Goal: Complete application form

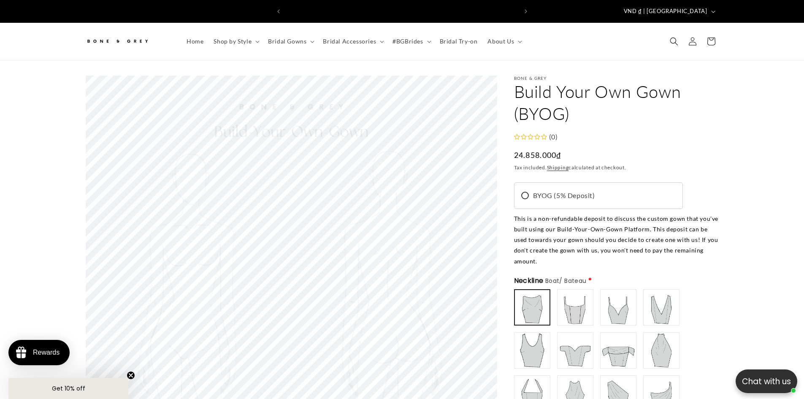
scroll to position [122, 0]
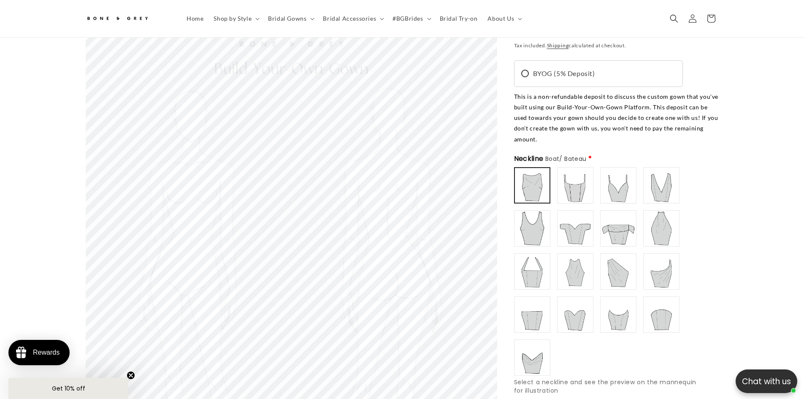
click at [576, 168] on img at bounding box center [575, 185] width 34 height 34
click at [537, 168] on img at bounding box center [532, 185] width 34 height 34
click at [564, 168] on img at bounding box center [575, 185] width 34 height 34
click at [624, 168] on img at bounding box center [619, 185] width 34 height 34
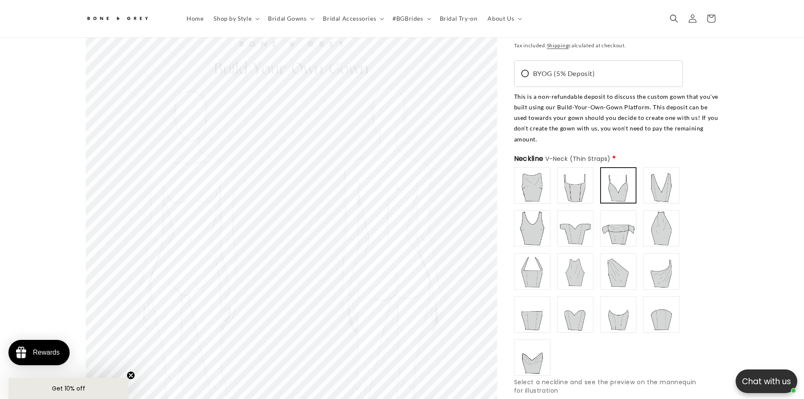
click at [658, 168] on img at bounding box center [662, 185] width 34 height 34
click at [531, 173] on img at bounding box center [532, 185] width 34 height 34
click at [576, 168] on img at bounding box center [575, 185] width 34 height 34
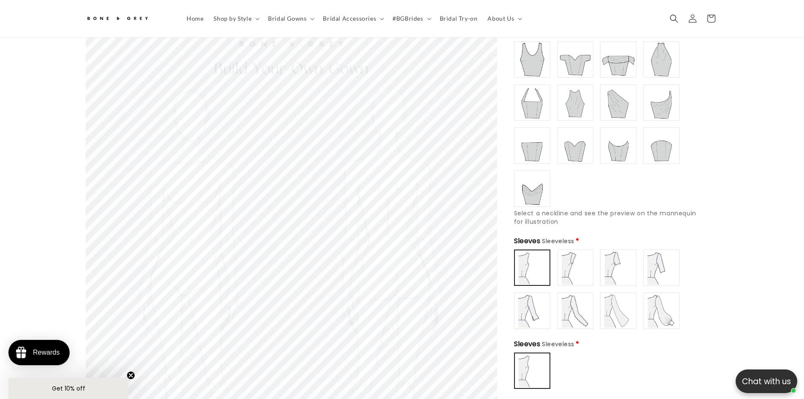
scroll to position [0, 232]
type input "**********"
click at [535, 172] on img at bounding box center [532, 189] width 34 height 34
type input "**********"
click at [573, 251] on img at bounding box center [575, 268] width 34 height 34
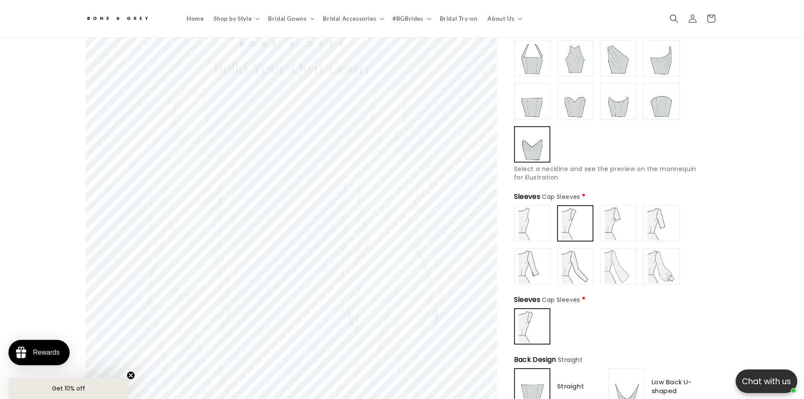
scroll to position [460, 0]
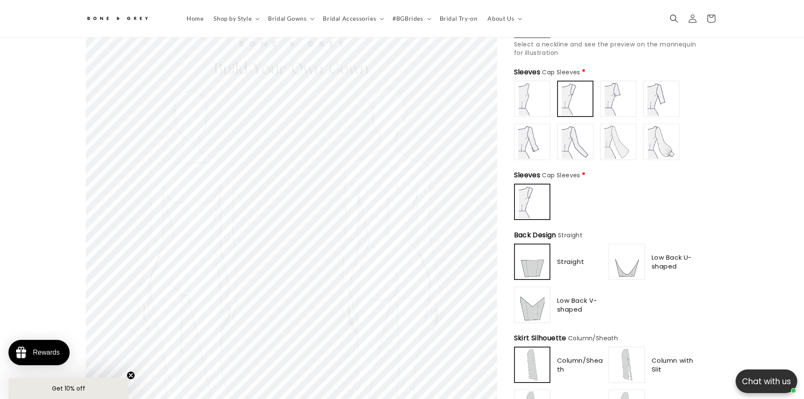
type input "**********"
click at [625, 245] on img at bounding box center [627, 262] width 34 height 34
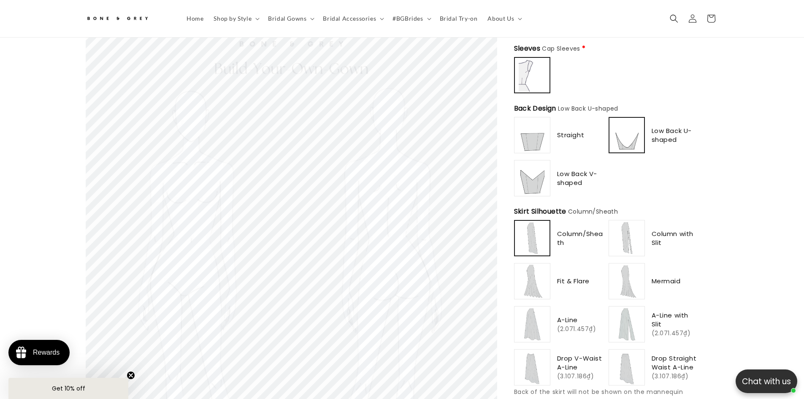
scroll to position [0, 232]
click at [539, 264] on img at bounding box center [532, 281] width 34 height 34
click at [644, 263] on div at bounding box center [626, 280] width 35 height 35
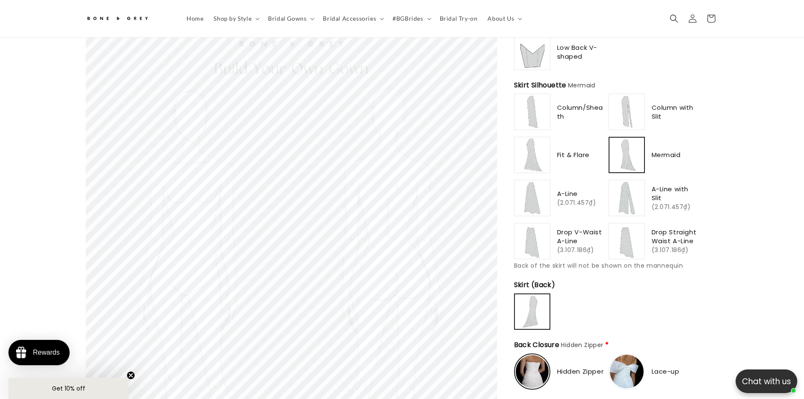
scroll to position [713, 0]
type input "**********"
click at [542, 226] on img at bounding box center [532, 241] width 34 height 34
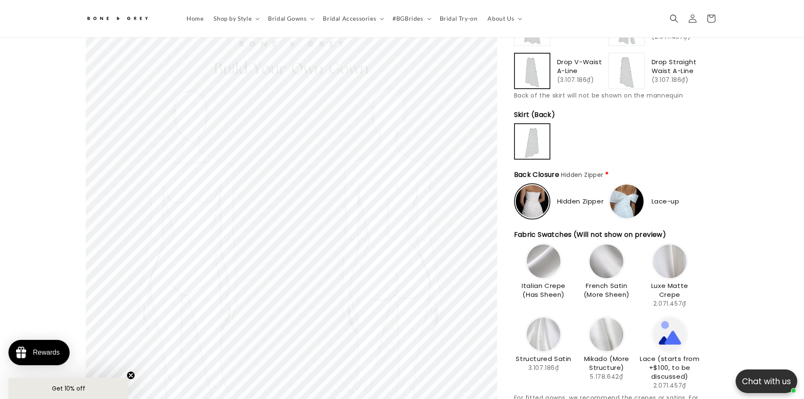
scroll to position [924, 0]
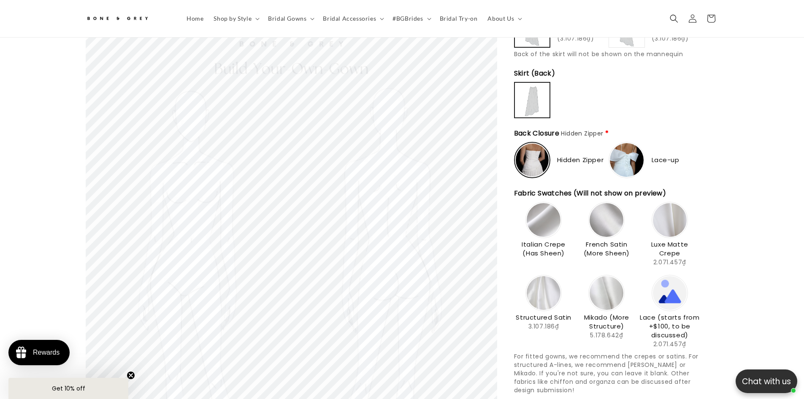
click at [637, 143] on img at bounding box center [627, 160] width 34 height 34
type input "**********"
click at [547, 143] on img at bounding box center [532, 160] width 34 height 34
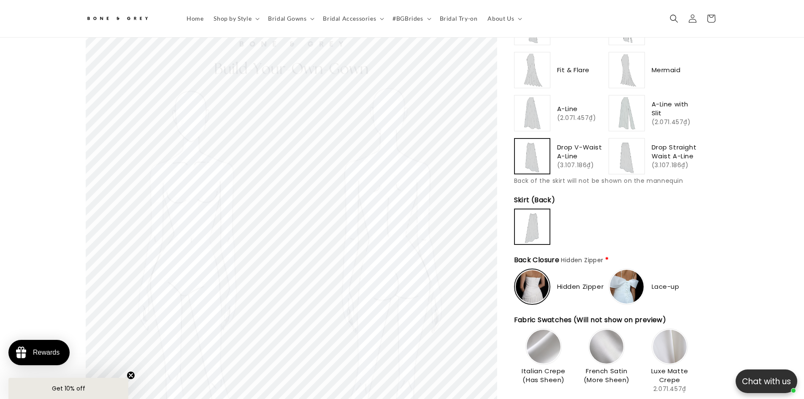
scroll to position [0, 0]
click at [649, 138] on div "Drop Straight Waist A-Line (3.107.186₫)" at bounding box center [654, 156] width 91 height 36
click at [643, 139] on img at bounding box center [627, 156] width 34 height 34
click at [627, 106] on img at bounding box center [627, 113] width 34 height 34
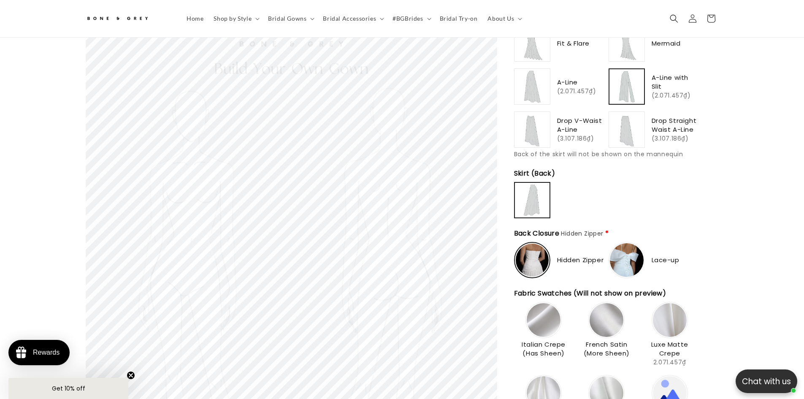
scroll to position [797, 0]
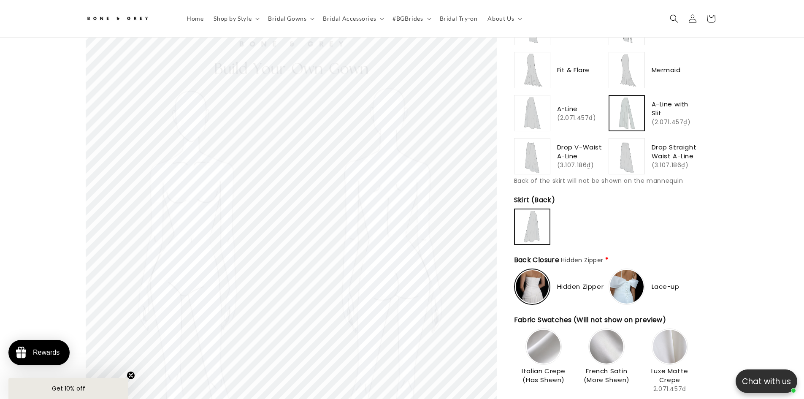
type input "**********"
click at [542, 139] on img at bounding box center [532, 156] width 34 height 34
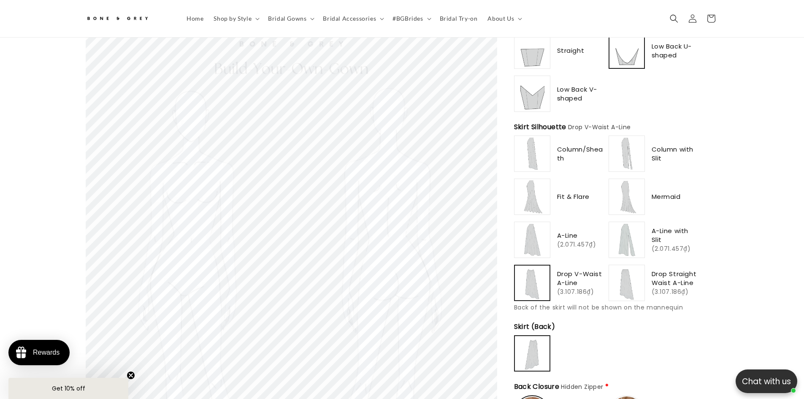
scroll to position [502, 0]
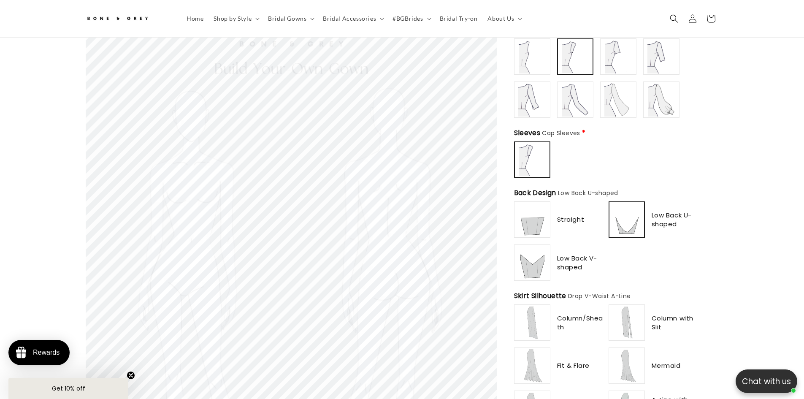
click at [535, 204] on img at bounding box center [532, 220] width 34 height 34
click at [638, 203] on img at bounding box center [627, 220] width 34 height 34
type input "**********"
click at [542, 247] on img at bounding box center [532, 263] width 34 height 34
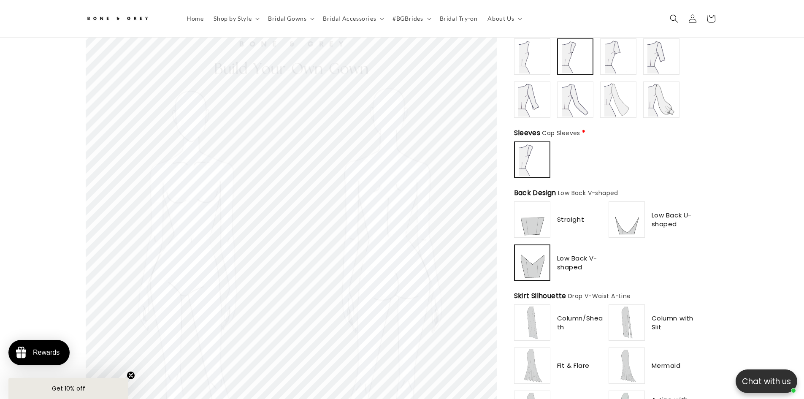
click at [590, 86] on img at bounding box center [575, 100] width 34 height 34
type input "**********"
click at [624, 83] on img at bounding box center [619, 100] width 34 height 34
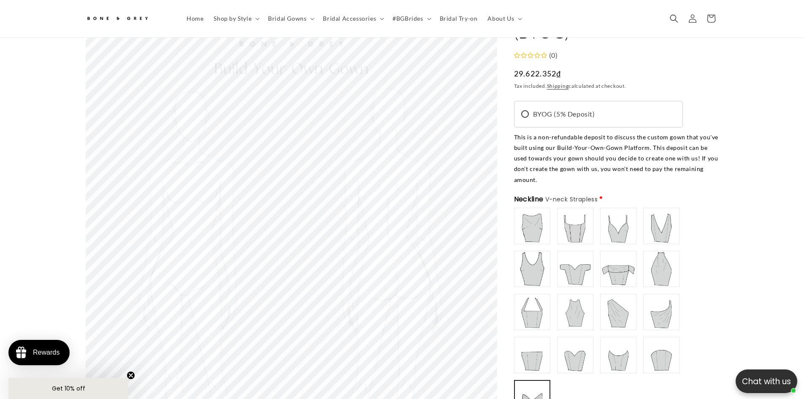
scroll to position [80, 0]
click at [545, 211] on img at bounding box center [532, 228] width 34 height 34
click at [567, 211] on img at bounding box center [575, 228] width 34 height 34
click at [604, 211] on img at bounding box center [619, 228] width 34 height 34
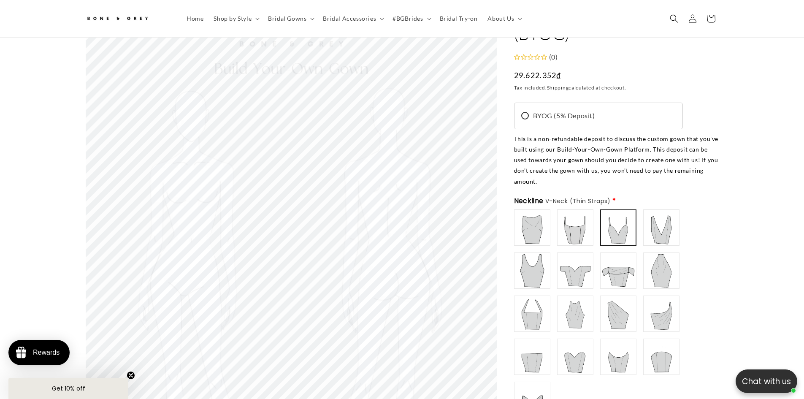
click at [642, 209] on div "Boat/ Bateau" at bounding box center [607, 313] width 186 height 209
click at [658, 211] on img at bounding box center [662, 228] width 34 height 34
click at [622, 254] on img at bounding box center [619, 271] width 34 height 34
click at [585, 297] on img at bounding box center [575, 314] width 34 height 34
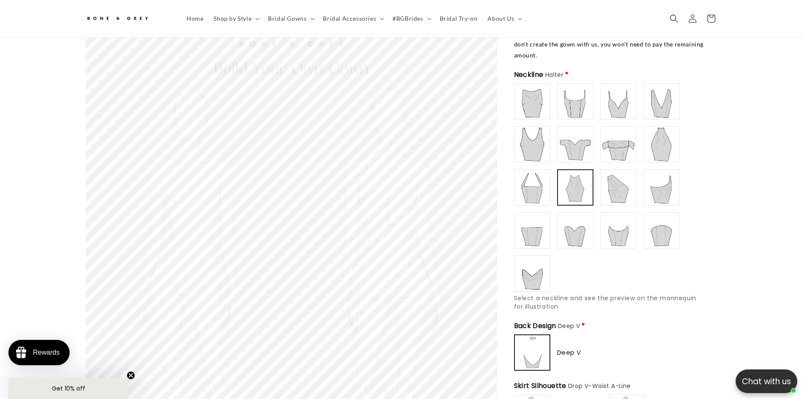
scroll to position [206, 0]
click at [573, 213] on img at bounding box center [575, 230] width 34 height 34
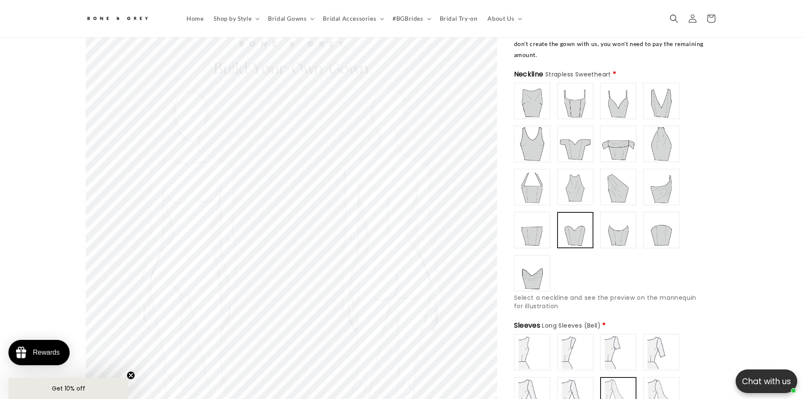
click at [534, 223] on img at bounding box center [532, 230] width 34 height 34
click at [540, 265] on img at bounding box center [532, 273] width 34 height 34
click at [534, 213] on img at bounding box center [532, 230] width 34 height 34
click at [534, 179] on img at bounding box center [532, 187] width 34 height 34
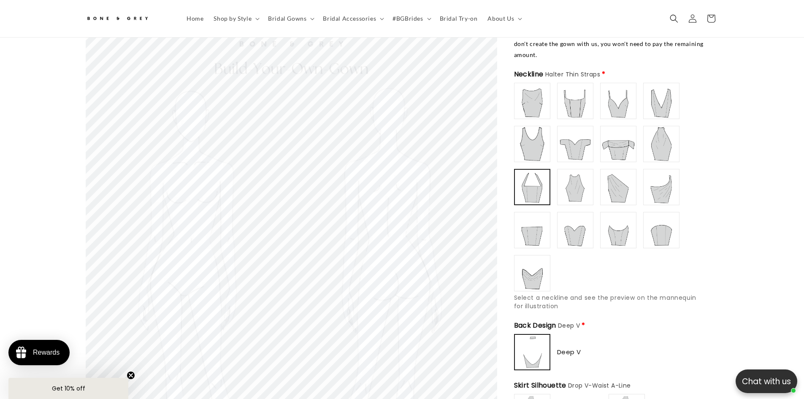
click at [536, 131] on img at bounding box center [532, 144] width 34 height 34
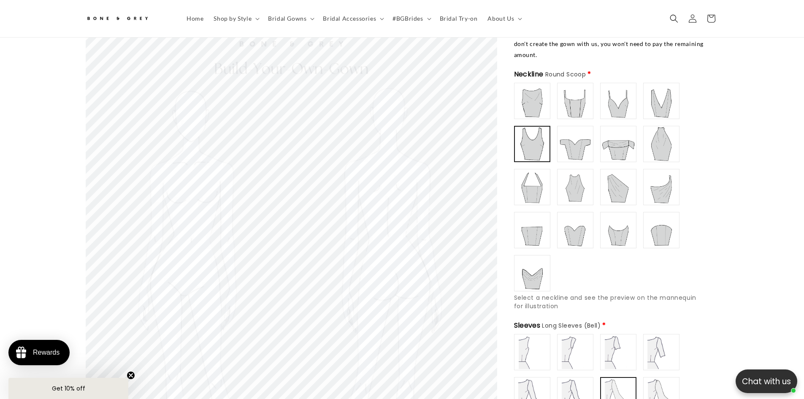
type input "**********"
click at [581, 135] on img at bounding box center [575, 144] width 34 height 34
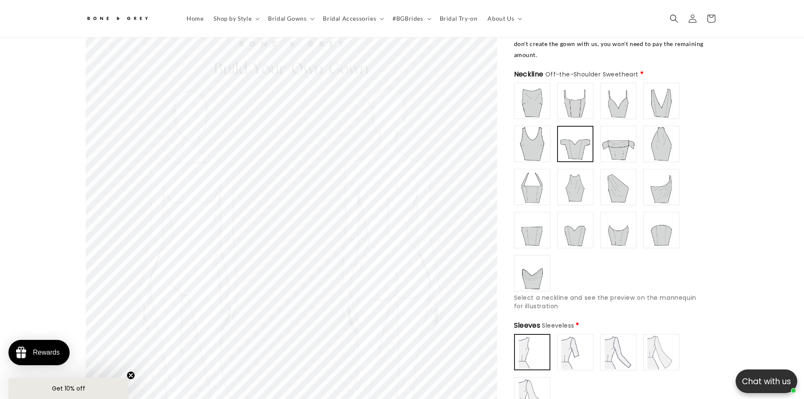
scroll to position [0, 464]
